Goal: Transaction & Acquisition: Purchase product/service

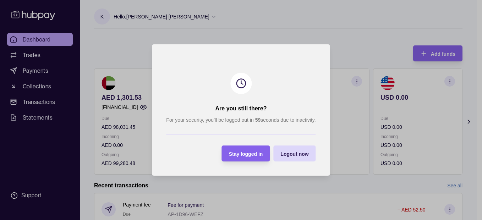
click at [245, 158] on div "Stay logged in" at bounding box center [240, 153] width 45 height 16
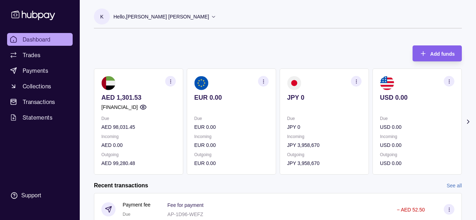
click at [181, 21] on div "Hello, [PERSON_NAME] [PERSON_NAME]" at bounding box center [165, 16] width 103 height 15
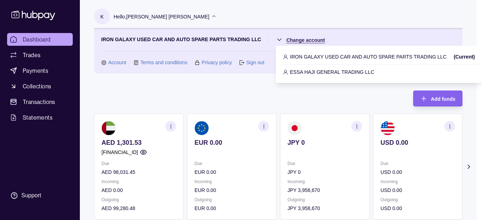
click at [297, 39] on html "Dashboard Trades Payments Collections Transactions Statements Support K Hello, …" at bounding box center [241, 211] width 482 height 423
click at [292, 55] on p "IRON GALAXY USED CAR AND AUTO SPARE PARTS TRADING LLC" at bounding box center [368, 57] width 156 height 8
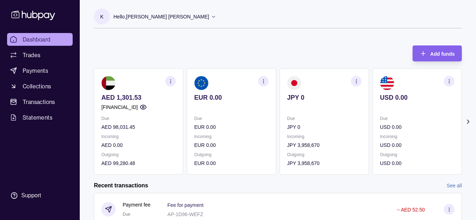
click at [139, 21] on div "Hello, [PERSON_NAME] [PERSON_NAME]" at bounding box center [165, 16] width 103 height 15
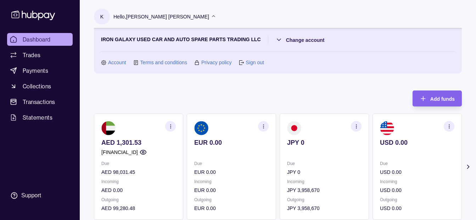
click at [139, 21] on div "Hello, [PERSON_NAME] [PERSON_NAME]" at bounding box center [165, 16] width 103 height 15
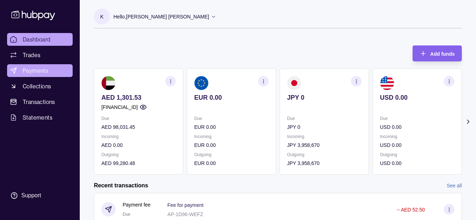
click at [43, 71] on span "Payments" at bounding box center [36, 70] width 26 height 9
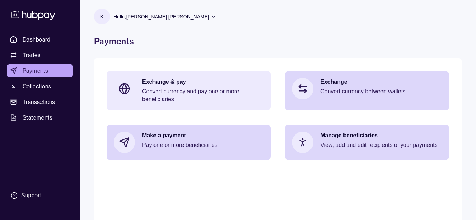
click at [180, 84] on p "Exchange & pay" at bounding box center [203, 82] width 122 height 8
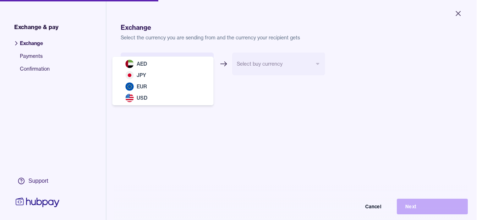
click at [171, 70] on body "Close Exchange & pay Exchange Payments Confirmation Support Exchange Select the…" at bounding box center [238, 110] width 476 height 220
select select "***"
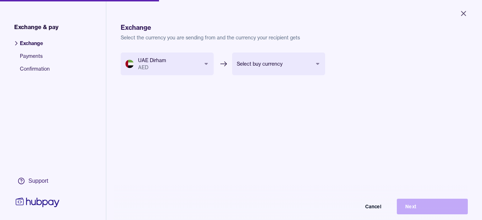
click at [280, 61] on body "Close Exchange & pay Exchange Payments Confirmation Support Exchange Select the…" at bounding box center [241, 110] width 482 height 220
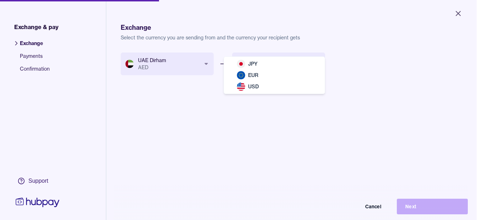
select select "***"
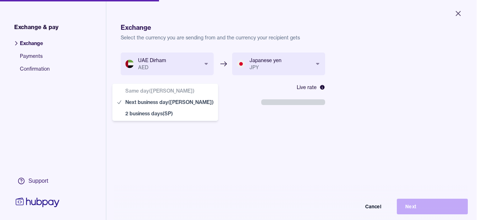
click at [172, 107] on body "**********" at bounding box center [238, 110] width 476 height 220
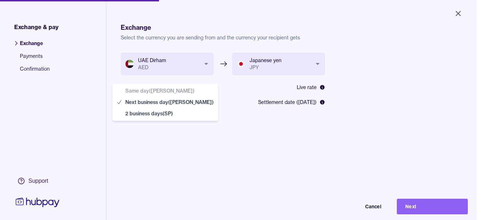
select select "**"
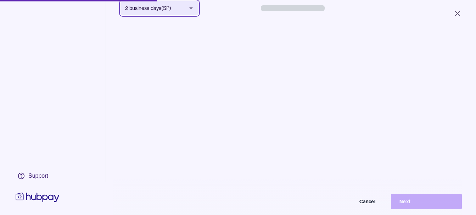
scroll to position [95, 0]
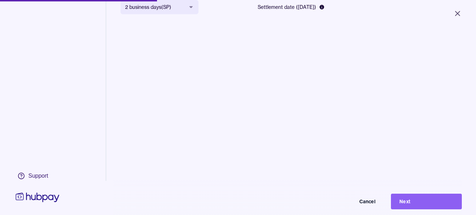
click at [419, 206] on button "Next" at bounding box center [426, 201] width 71 height 16
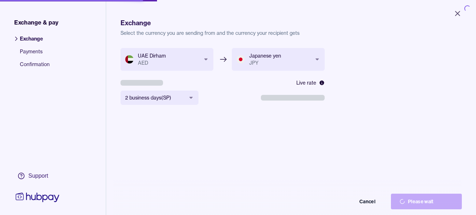
scroll to position [0, 0]
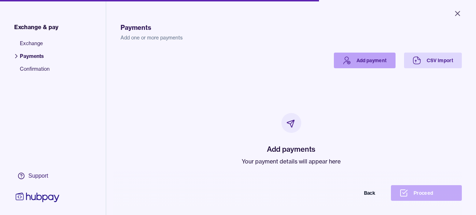
click at [354, 61] on link "Add payment" at bounding box center [365, 61] width 62 height 16
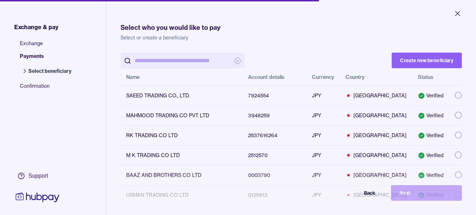
click at [198, 60] on input "search" at bounding box center [183, 61] width 96 height 16
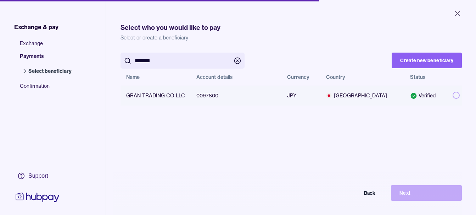
type input "*******"
click at [447, 91] on td at bounding box center [454, 95] width 15 height 20
click at [453, 94] on button "button" at bounding box center [456, 95] width 7 height 7
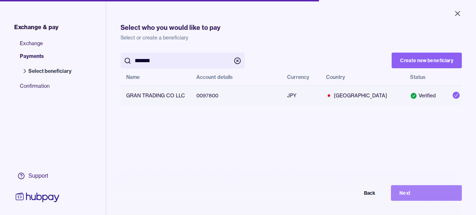
click at [431, 195] on button "Next" at bounding box center [426, 193] width 71 height 16
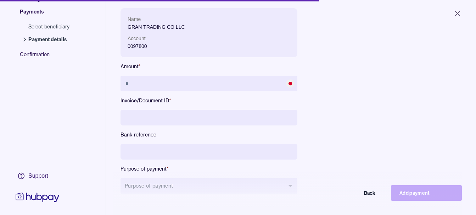
scroll to position [95, 0]
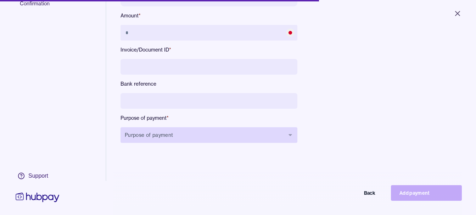
click at [172, 133] on button "Purpose of payment" at bounding box center [209, 135] width 177 height 16
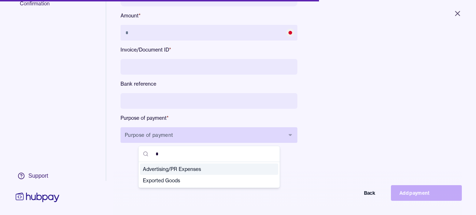
type input "**"
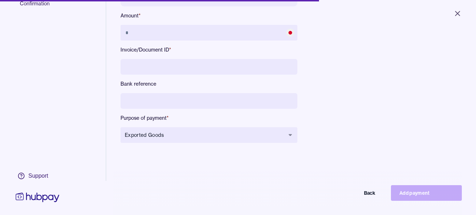
click at [188, 99] on input at bounding box center [209, 101] width 177 height 16
type input "**********"
click at [184, 54] on div "**********" at bounding box center [209, 55] width 177 height 197
click at [183, 60] on input at bounding box center [209, 67] width 177 height 16
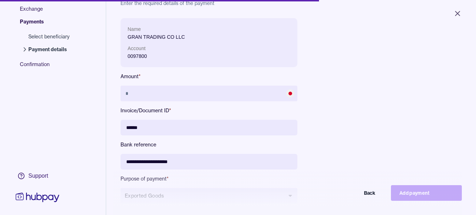
scroll to position [0, 0]
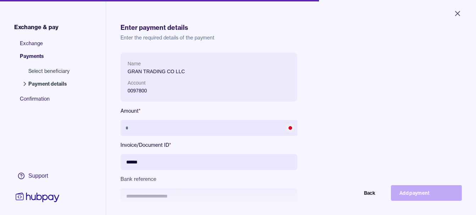
type input "******"
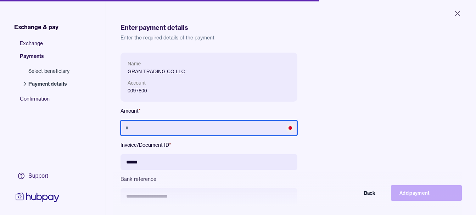
click at [185, 129] on input "text" at bounding box center [209, 128] width 177 height 16
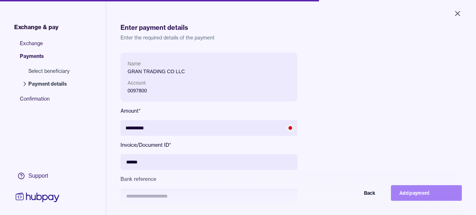
click at [405, 197] on button "Add payment" at bounding box center [426, 193] width 71 height 16
type input "********"
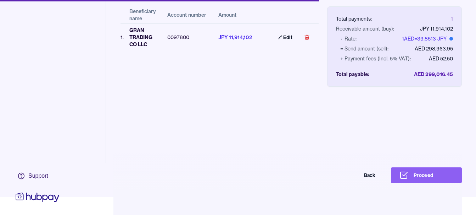
scroll to position [34, 0]
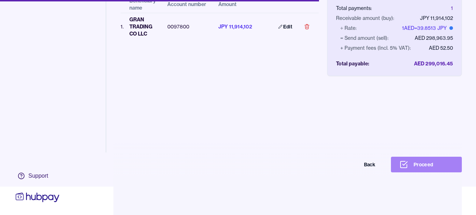
click at [445, 166] on button "Proceed" at bounding box center [426, 164] width 71 height 16
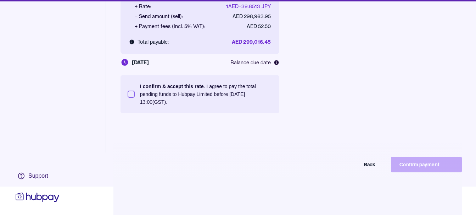
scroll to position [34, 0]
click at [193, 88] on p "I confirm & accept this rate . I agree to pay the total pending funds to Hubpay…" at bounding box center [206, 93] width 132 height 23
click at [135, 90] on button "I confirm & accept this rate . I agree to pay the total pending funds to Hubpay…" at bounding box center [131, 93] width 7 height 7
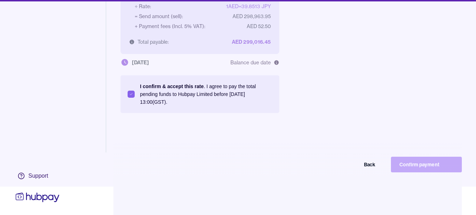
drag, startPoint x: 426, startPoint y: 171, endPoint x: 429, endPoint y: 166, distance: 5.9
click at [429, 166] on div "Back Confirm payment" at bounding box center [238, 164] width 448 height 16
click at [432, 165] on div "Back Confirm payment" at bounding box center [238, 164] width 448 height 16
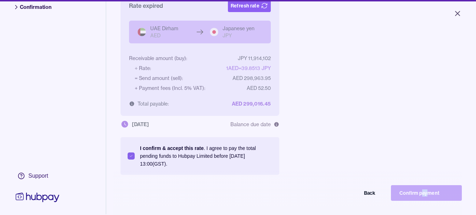
scroll to position [0, 0]
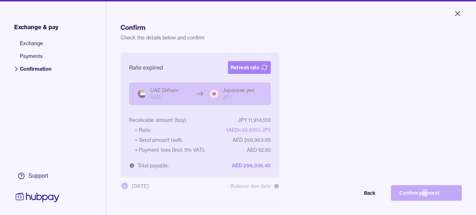
click at [256, 67] on button "Refresh rate" at bounding box center [249, 67] width 43 height 13
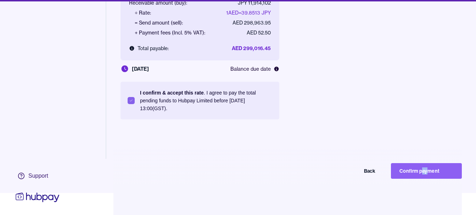
scroll to position [34, 0]
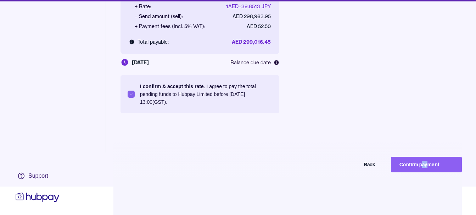
click at [440, 162] on button "Confirm payment" at bounding box center [426, 164] width 71 height 16
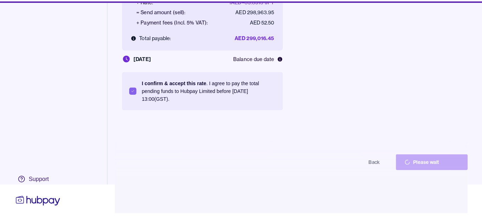
scroll to position [28, 0]
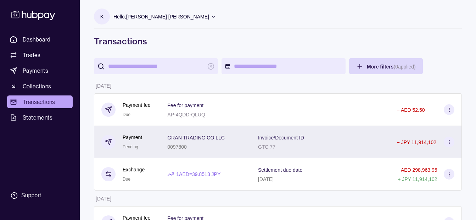
click at [221, 145] on div "0097800" at bounding box center [195, 146] width 57 height 9
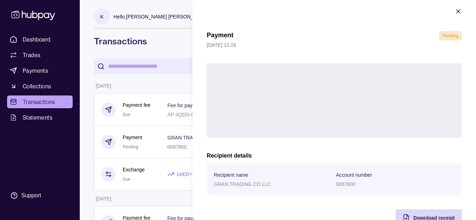
scroll to position [26, 0]
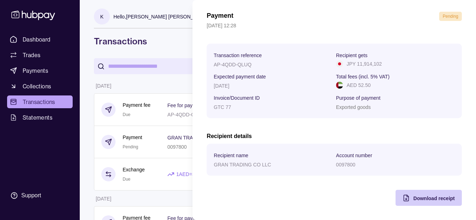
click at [427, 198] on span "Download receipt" at bounding box center [435, 198] width 42 height 6
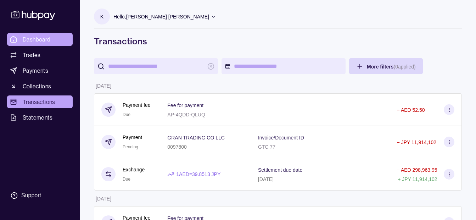
click at [32, 40] on span "Dashboard" at bounding box center [37, 39] width 28 height 9
